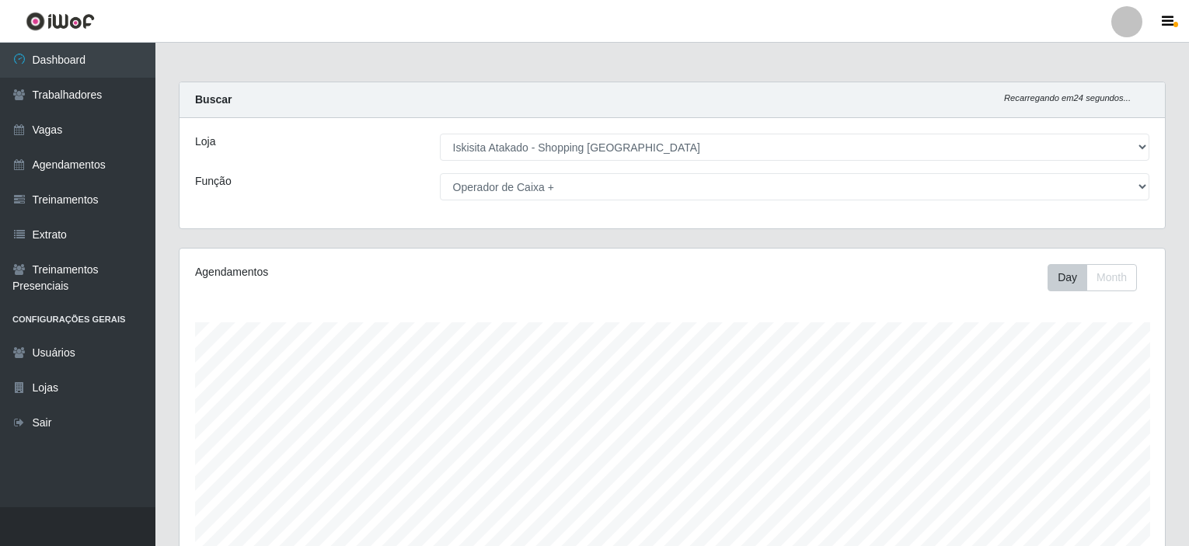
select select "424"
select select "72"
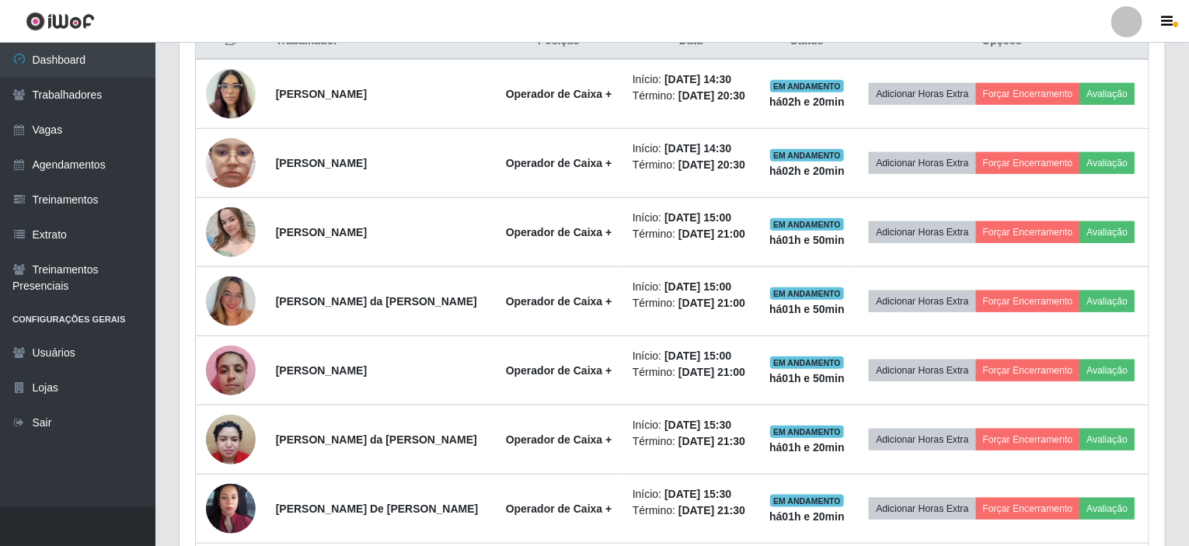
scroll to position [323, 985]
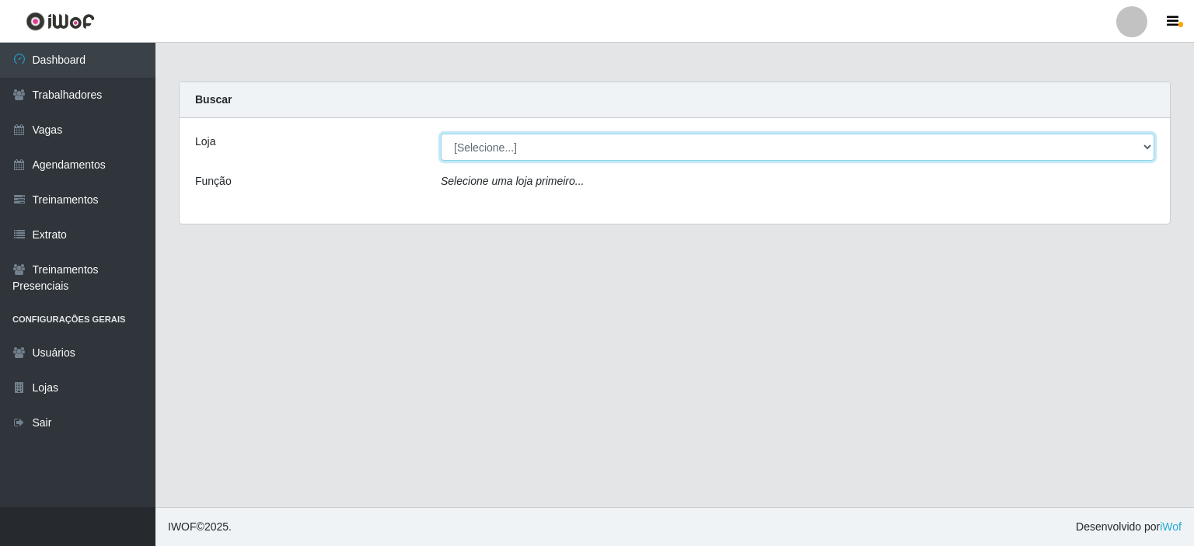
click at [1140, 141] on select "[Selecione...] [GEOGRAPHIC_DATA] - Shopping [GEOGRAPHIC_DATA]" at bounding box center [797, 147] width 713 height 27
select select "424"
click at [441, 134] on select "[Selecione...] Iskisita Atakado - Shopping Midway Mall" at bounding box center [797, 147] width 713 height 27
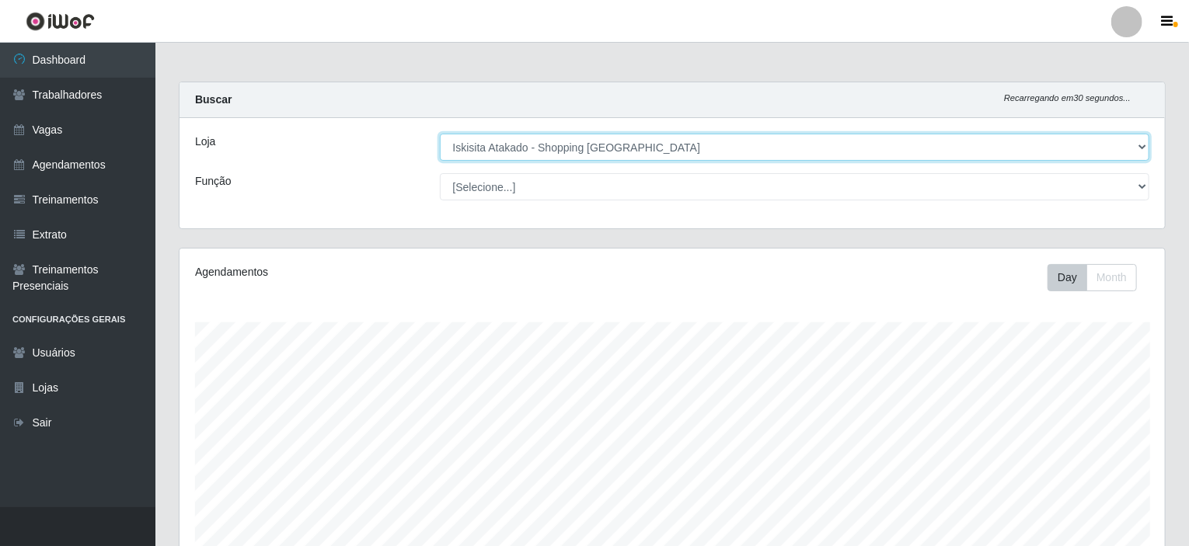
scroll to position [323, 985]
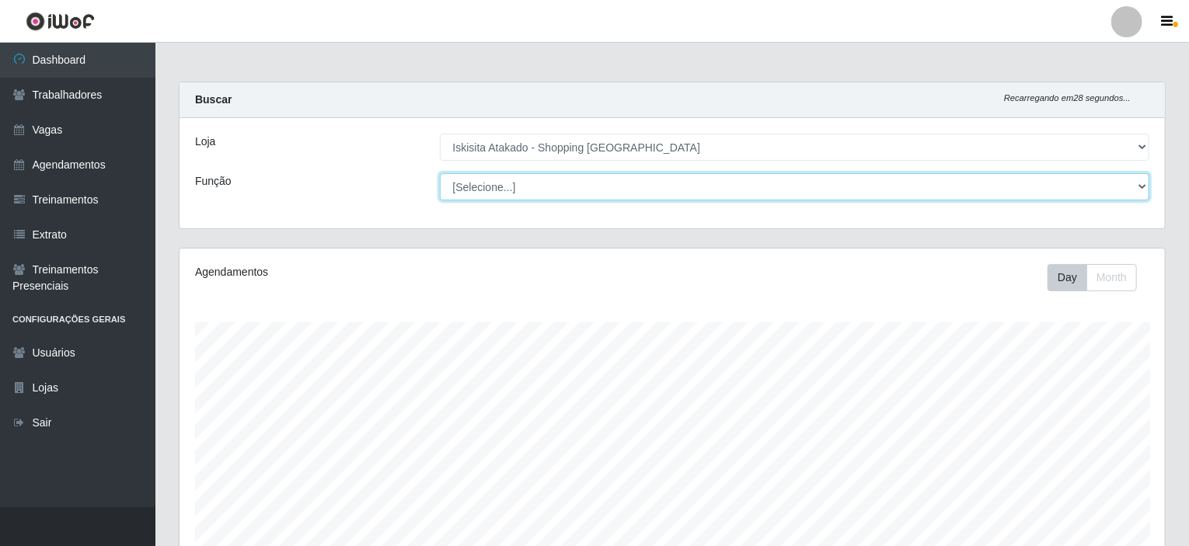
click at [1109, 184] on select "[Selecione...] Auxiliar de Estacionamento Auxiliar de Estacionamento + Auxiliar…" at bounding box center [795, 186] width 710 height 27
select select "72"
click at [440, 173] on select "[Selecione...] Auxiliar de Estacionamento Auxiliar de Estacionamento + Auxiliar…" at bounding box center [795, 186] width 710 height 27
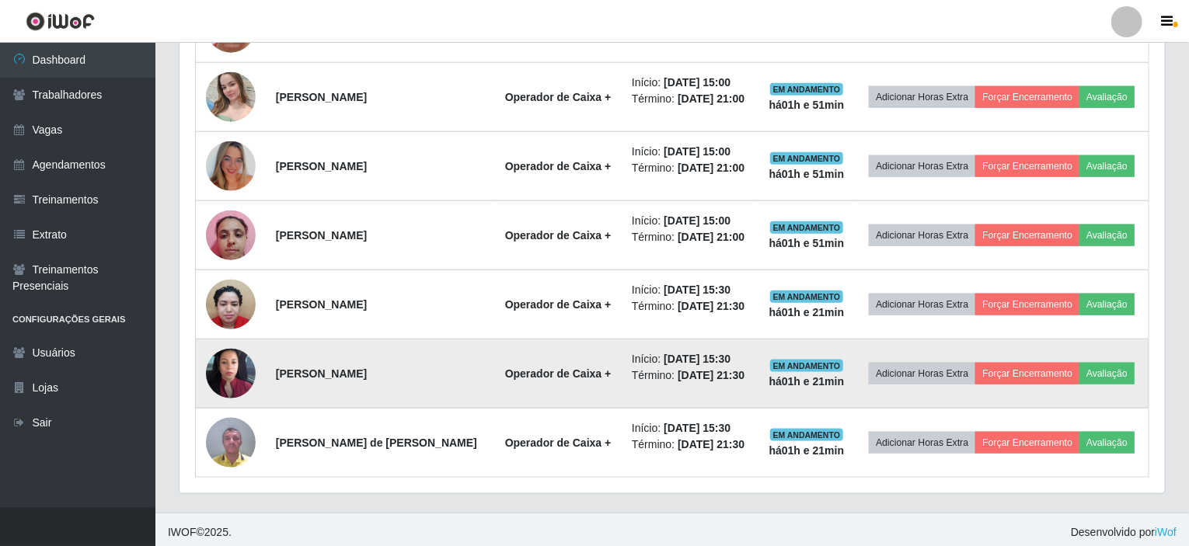
scroll to position [759, 0]
